Goal: Information Seeking & Learning: Find specific fact

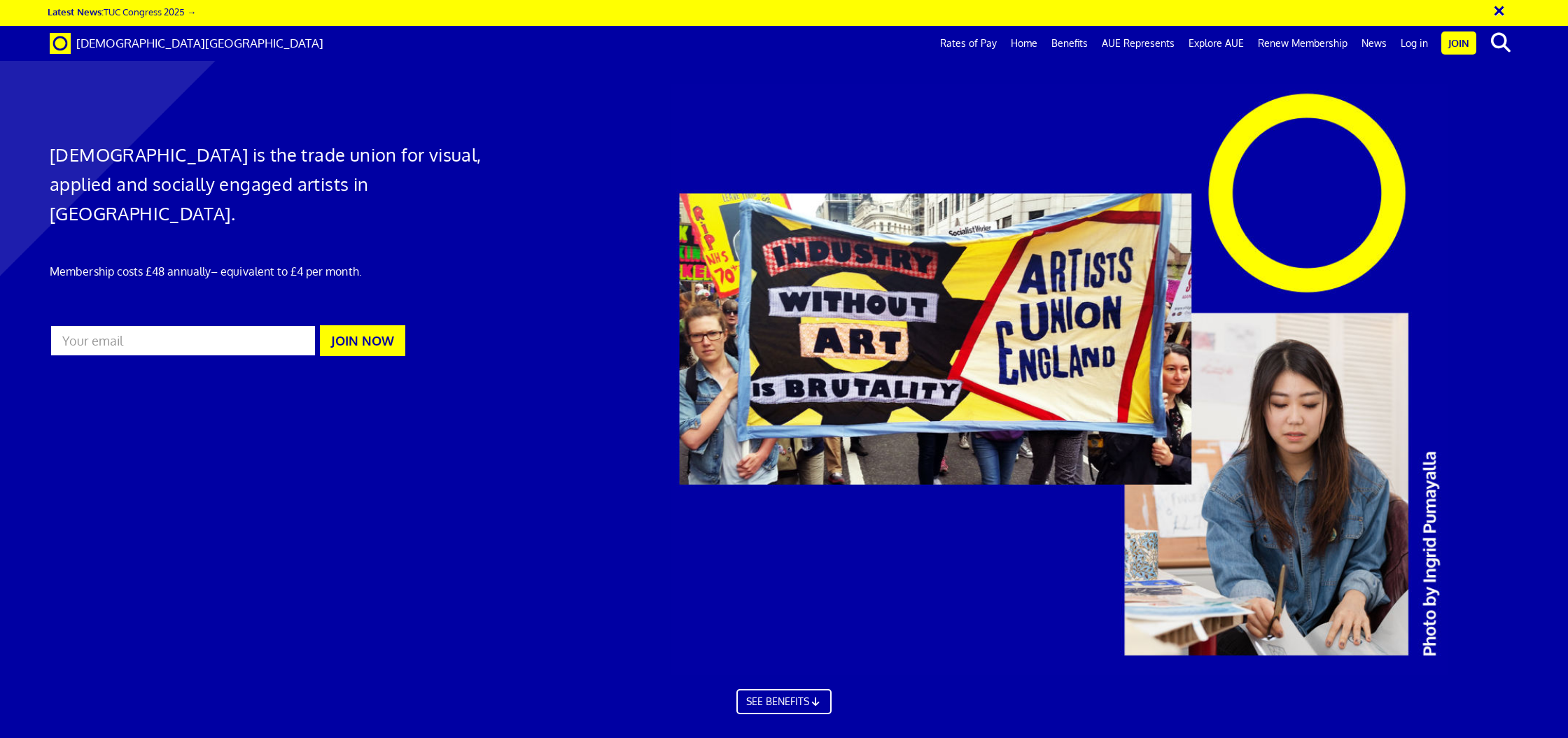
scroll to position [0, 31]
click at [992, 47] on link "Rates of Pay" at bounding box center [968, 43] width 71 height 35
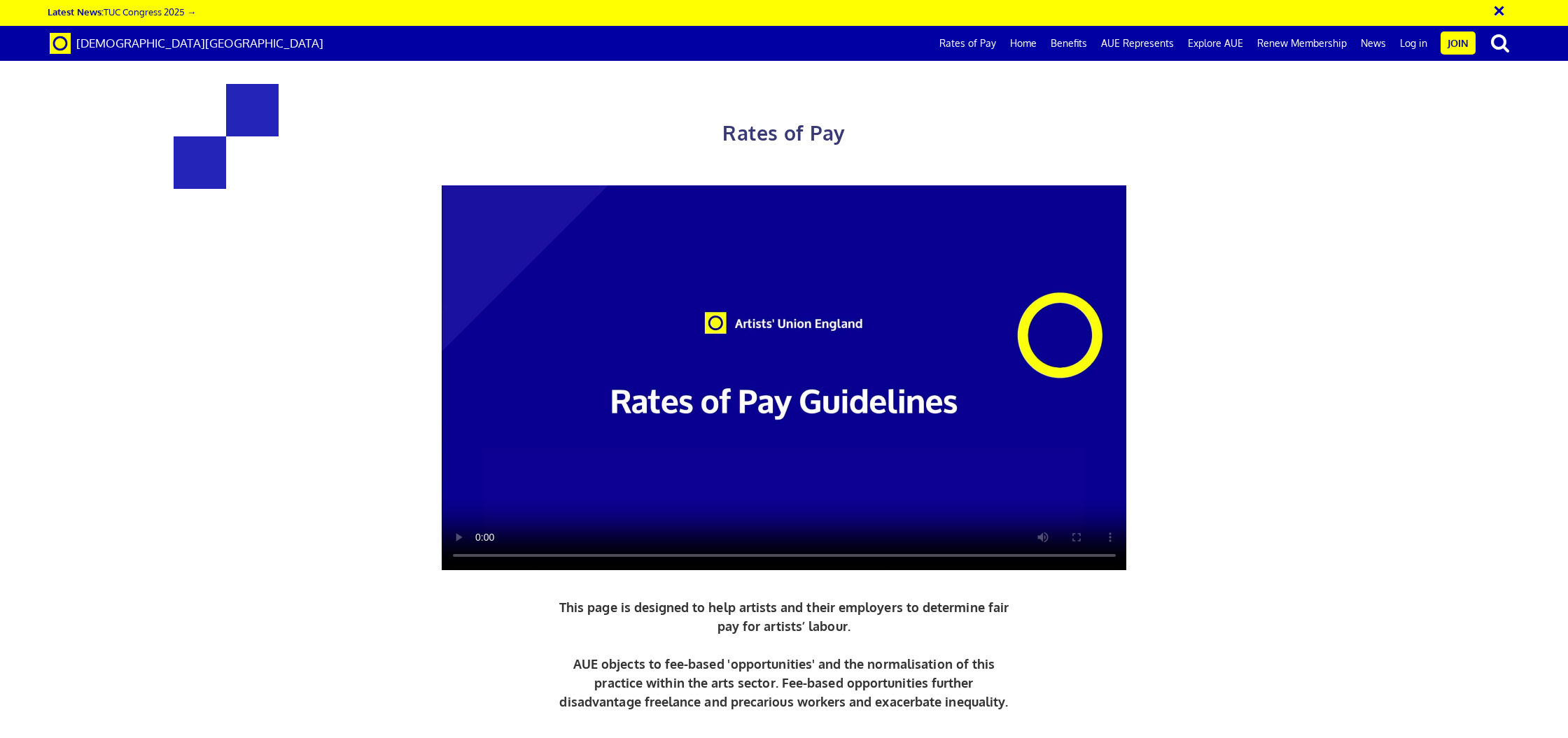
scroll to position [302, 0]
click at [759, 185] on video at bounding box center [784, 378] width 686 height 386
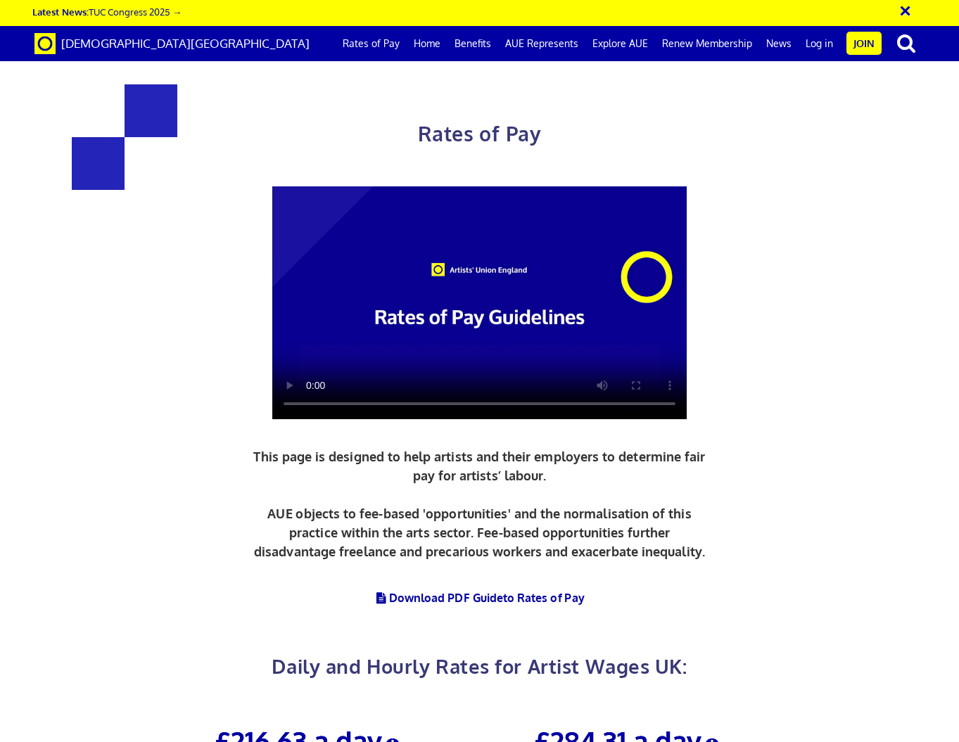
scroll to position [0, 6]
drag, startPoint x: 547, startPoint y: 141, endPoint x: 589, endPoint y: 141, distance: 42.2
click at [589, 726] on h3 "£284.31 a day" at bounding box center [628, 741] width 298 height 30
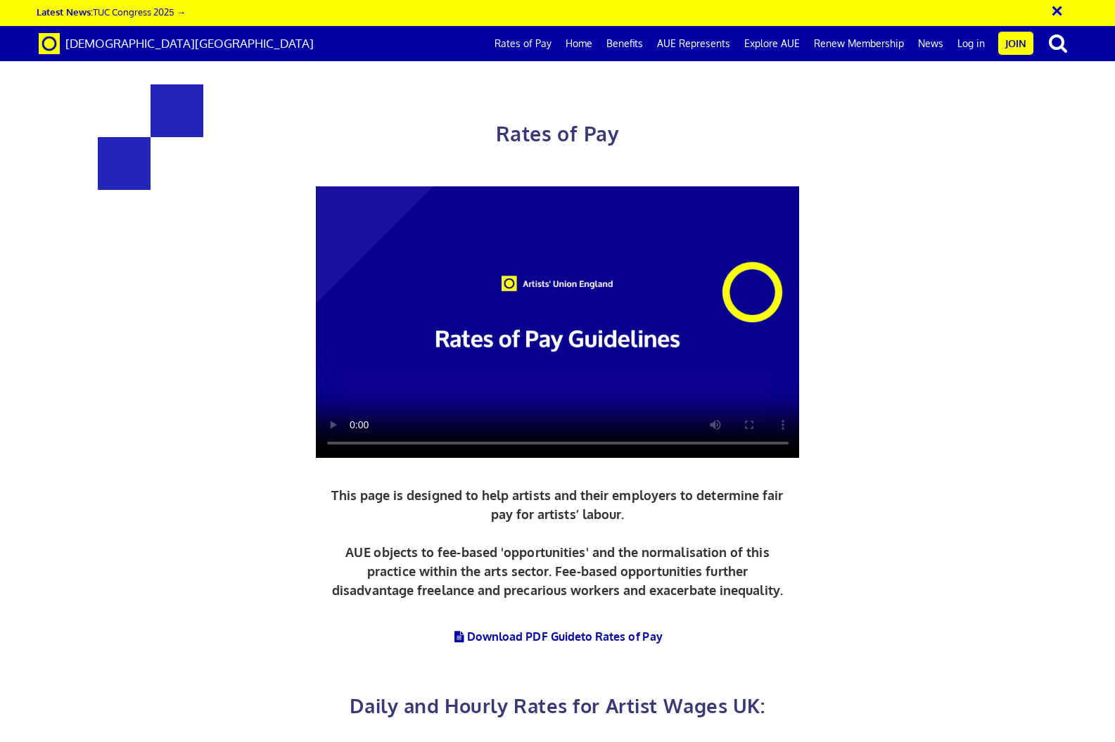
scroll to position [2889, 0]
click at [635, 44] on link "Benefits" at bounding box center [625, 43] width 51 height 35
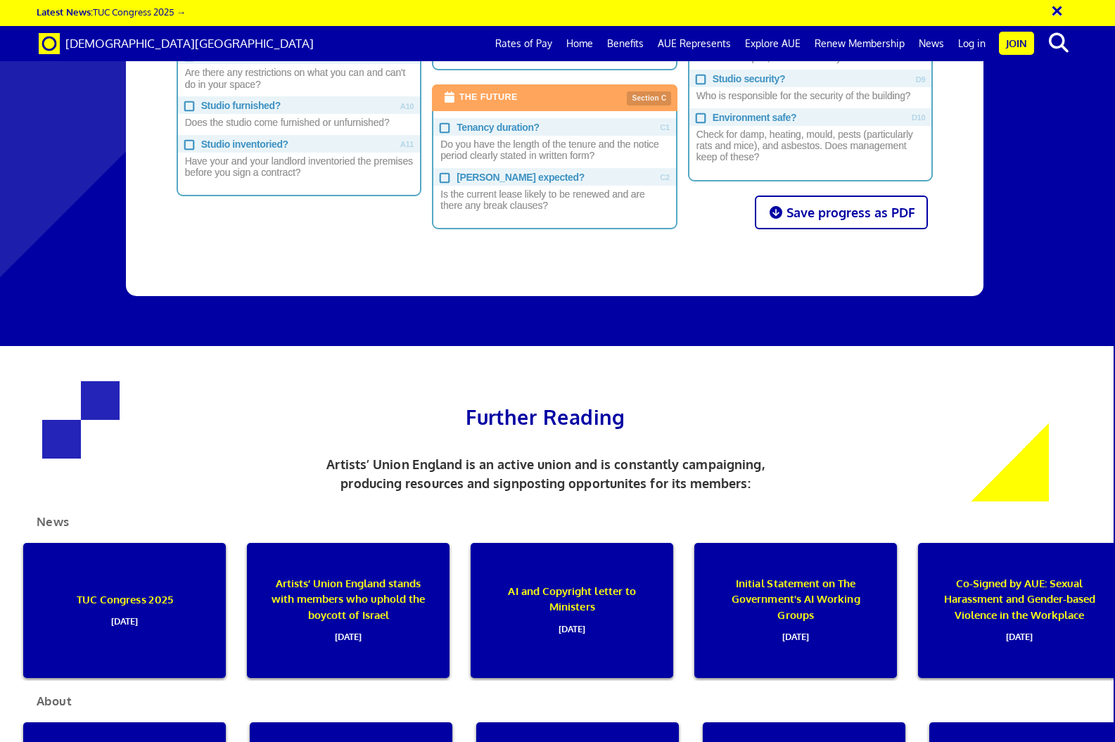
scroll to position [1241, 1]
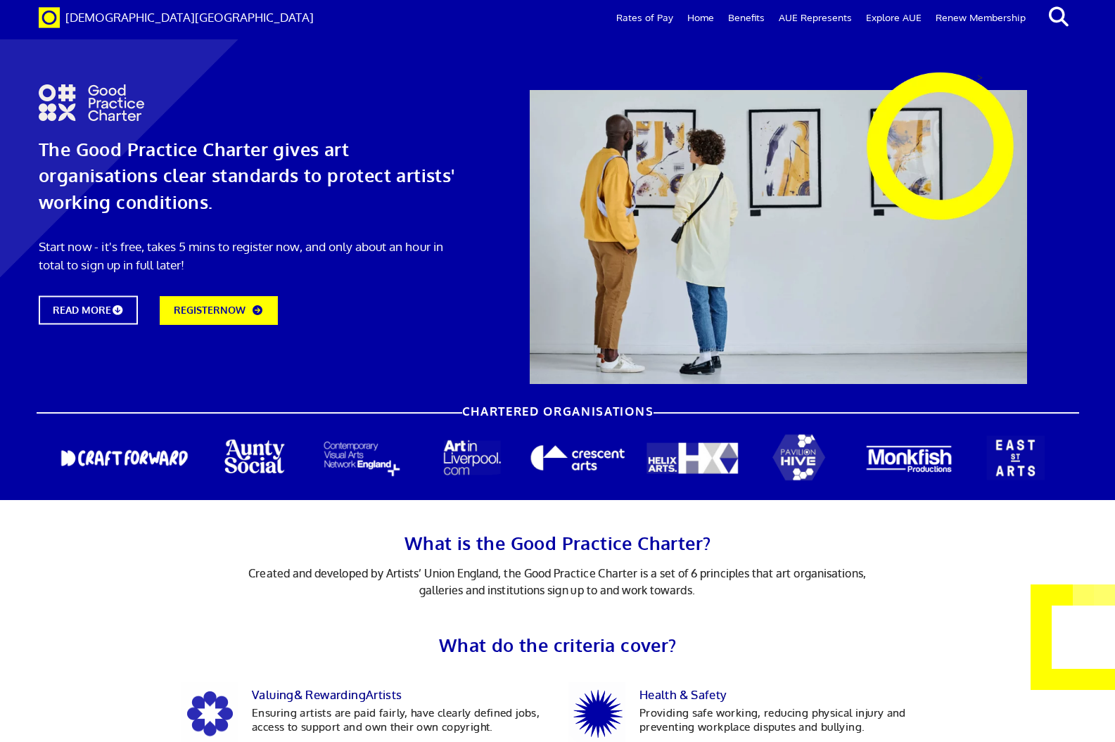
scroll to position [574, 0]
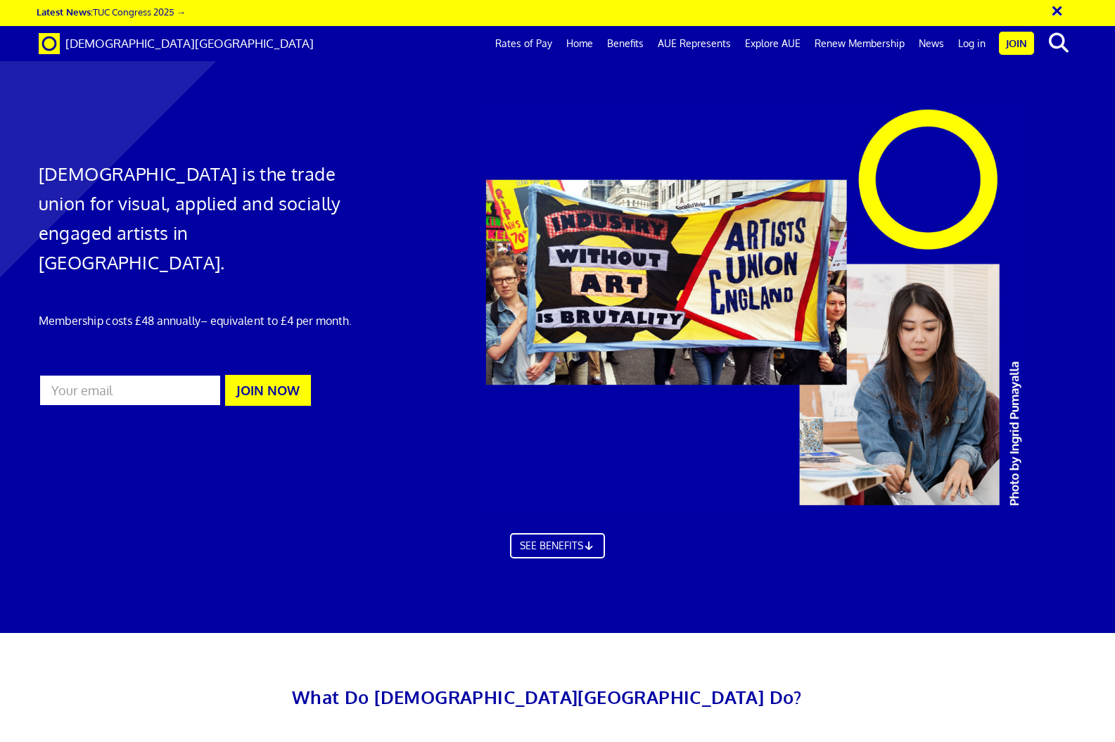
scroll to position [0, 12]
click at [709, 46] on link "AUE Represents" at bounding box center [694, 43] width 87 height 35
click at [787, 49] on link "Explore AUE" at bounding box center [773, 43] width 70 height 35
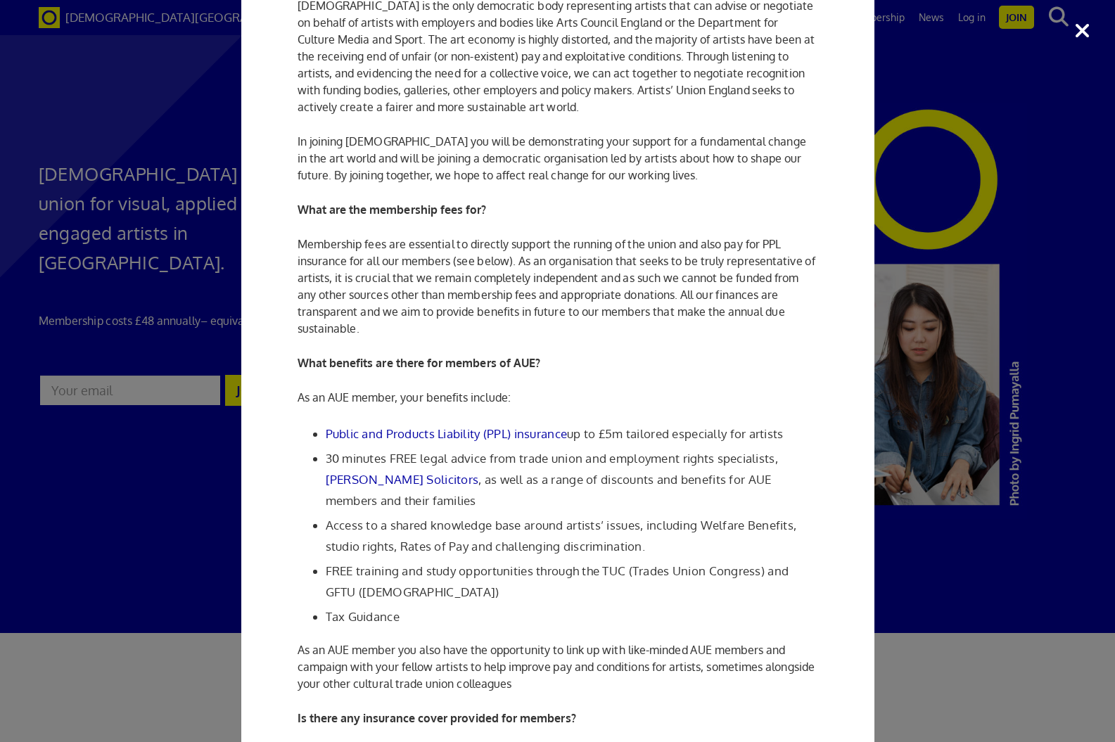
scroll to position [970, 0]
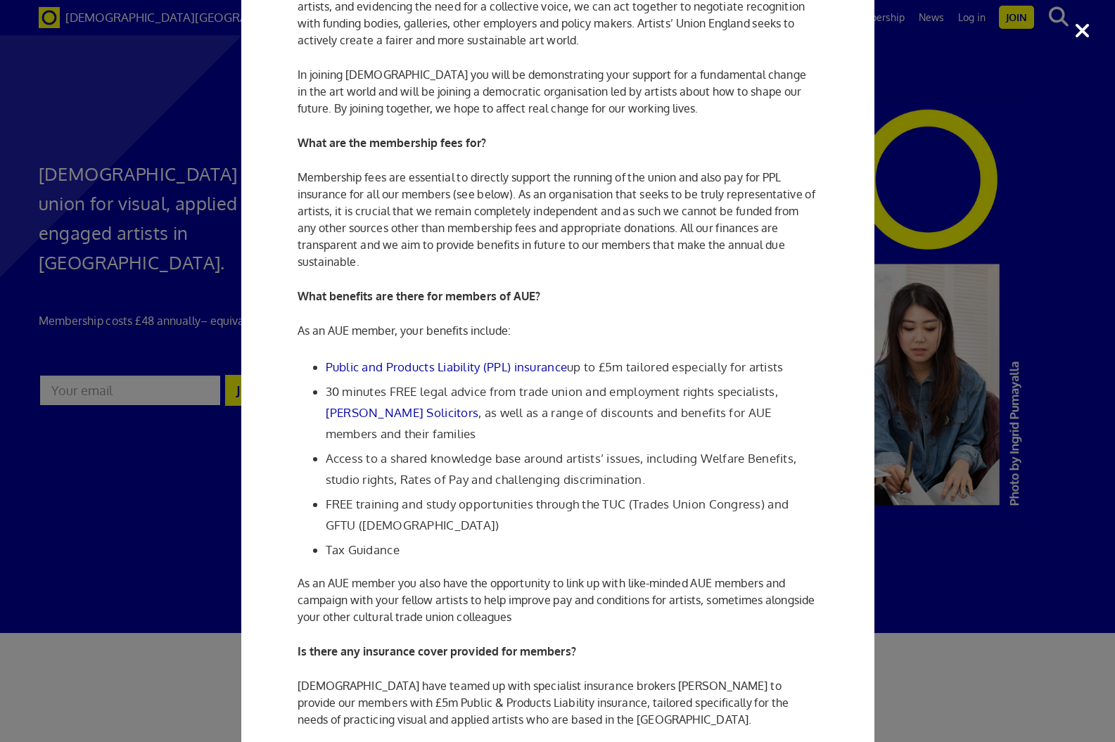
click at [928, 217] on div "FAQs What is the difference between an Artists' Union and other artist membersh…" at bounding box center [557, 371] width 1115 height 742
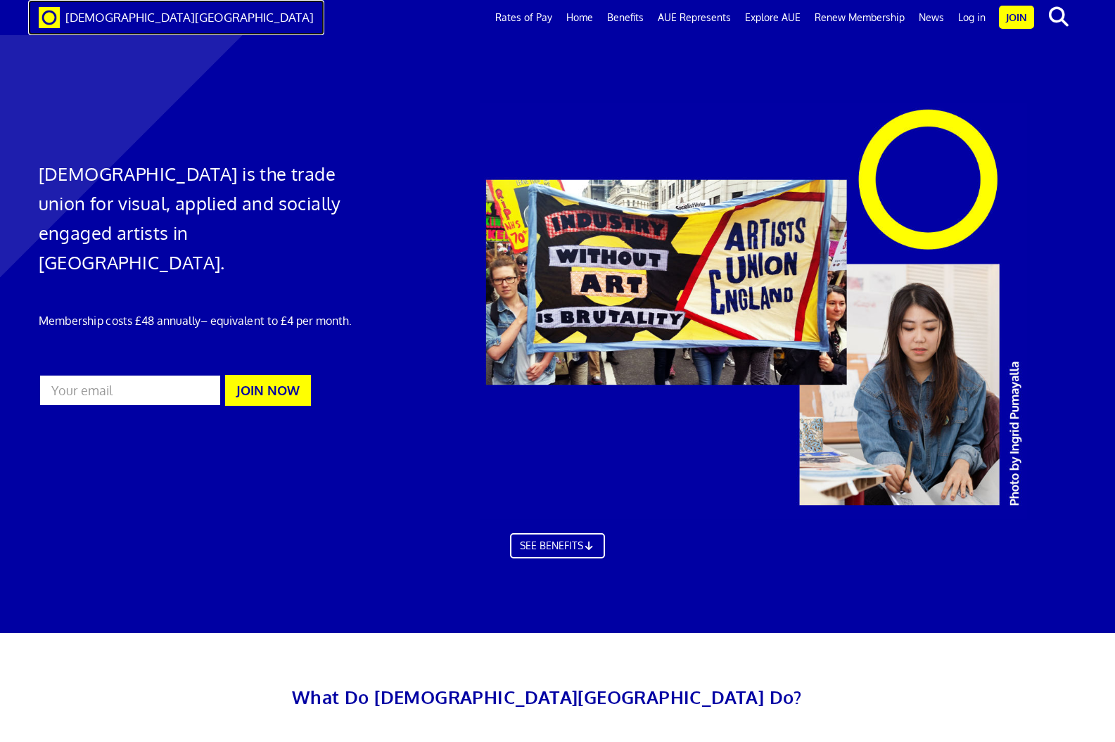
click at [75, 20] on span "[DEMOGRAPHIC_DATA][GEOGRAPHIC_DATA]" at bounding box center [189, 17] width 248 height 15
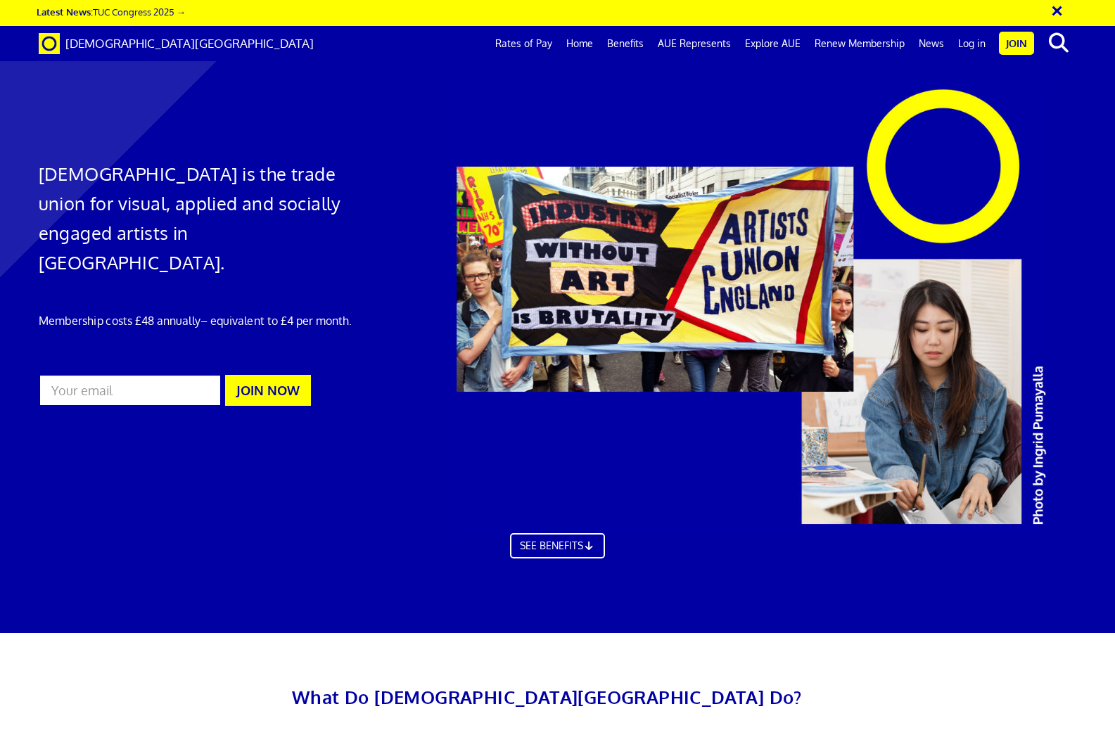
scroll to position [115, 0]
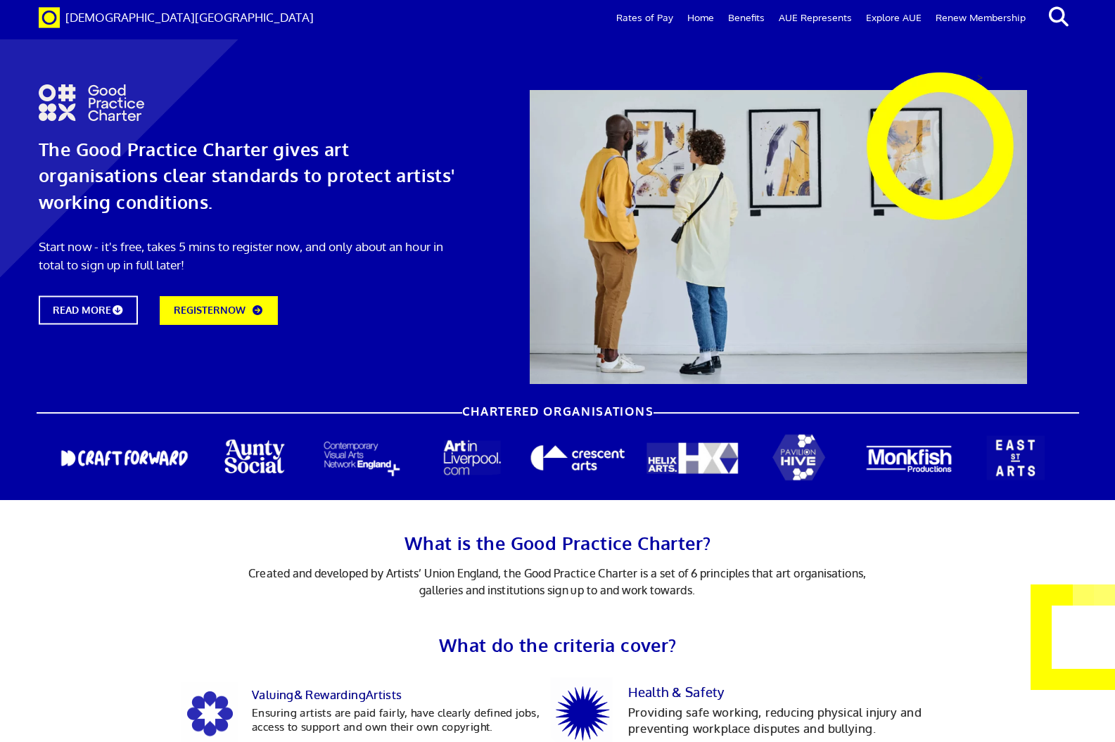
scroll to position [574, 0]
click at [654, 23] on link "Rates of Pay" at bounding box center [644, 18] width 71 height 34
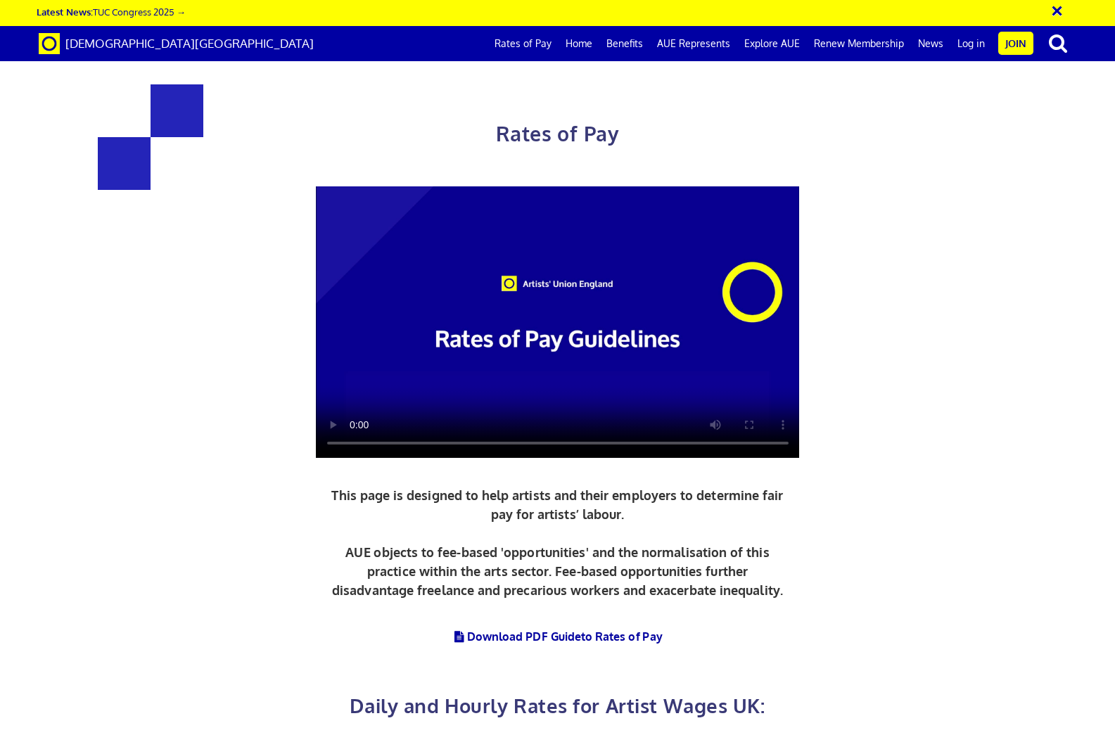
click at [584, 248] on video at bounding box center [558, 322] width 484 height 272
drag, startPoint x: 365, startPoint y: 600, endPoint x: 406, endPoint y: 262, distance: 340.3
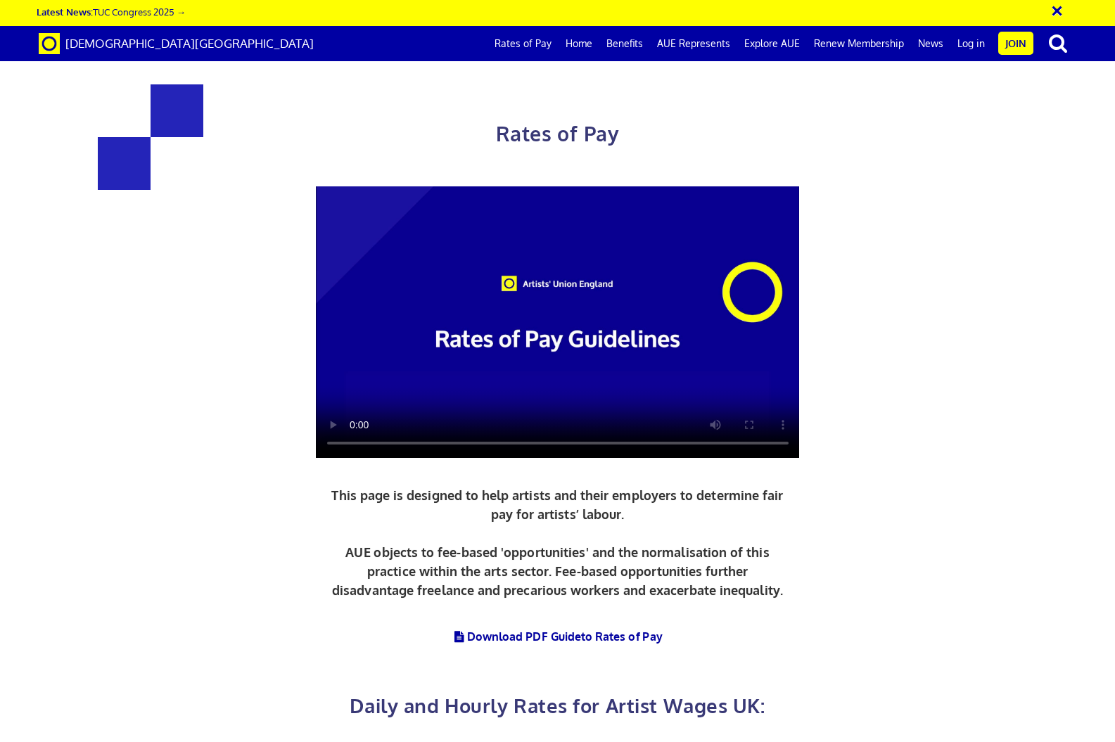
drag, startPoint x: 329, startPoint y: 526, endPoint x: 353, endPoint y: 525, distance: 23.2
drag, startPoint x: 357, startPoint y: 496, endPoint x: 381, endPoint y: 497, distance: 23.9
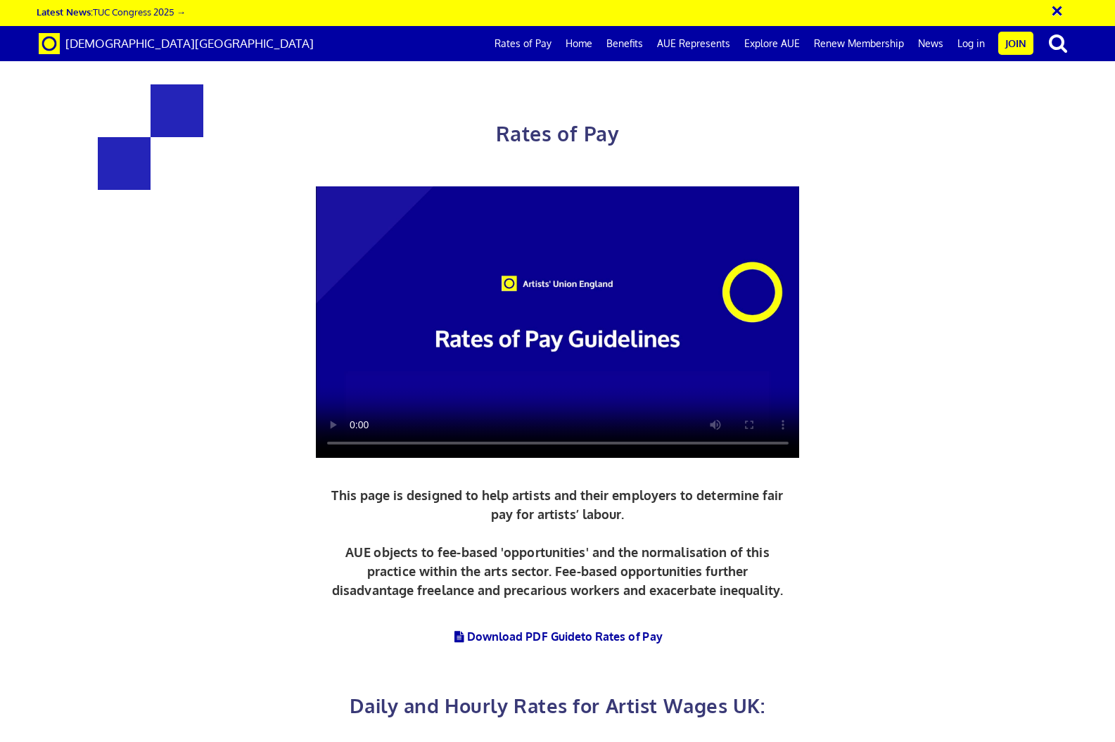
drag, startPoint x: 428, startPoint y: 498, endPoint x: 310, endPoint y: 498, distance: 117.5
copy span "£193.61 per ½ day"
